Goal: Check status: Check status

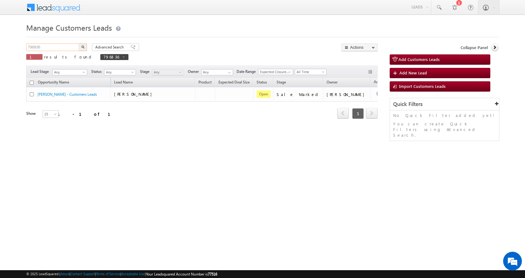
click at [33, 44] on input "796836" at bounding box center [52, 46] width 53 height 7
paste input "2777"
type input "792777"
click at [79, 43] on button "button" at bounding box center [83, 46] width 8 height 7
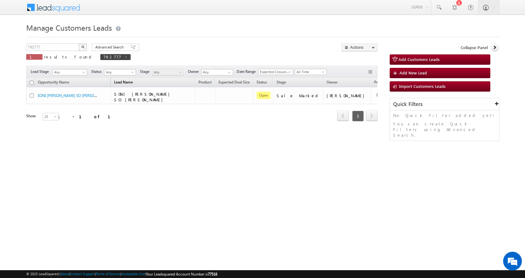
click at [136, 83] on span "Lead Name" at bounding box center [123, 83] width 25 height 8
click at [34, 42] on div "Manage Customers Leads 792777 X 1 results found 792777 Advanced Search Advanced…" at bounding box center [262, 99] width 472 height 156
click at [35, 45] on input "792777" at bounding box center [52, 46] width 53 height 7
paste input "6836"
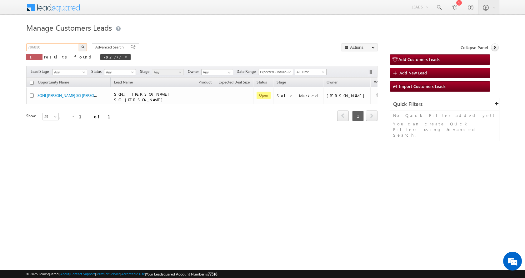
type input "796836"
click at [79, 43] on button "button" at bounding box center [83, 46] width 8 height 7
